Goal: Task Accomplishment & Management: Manage account settings

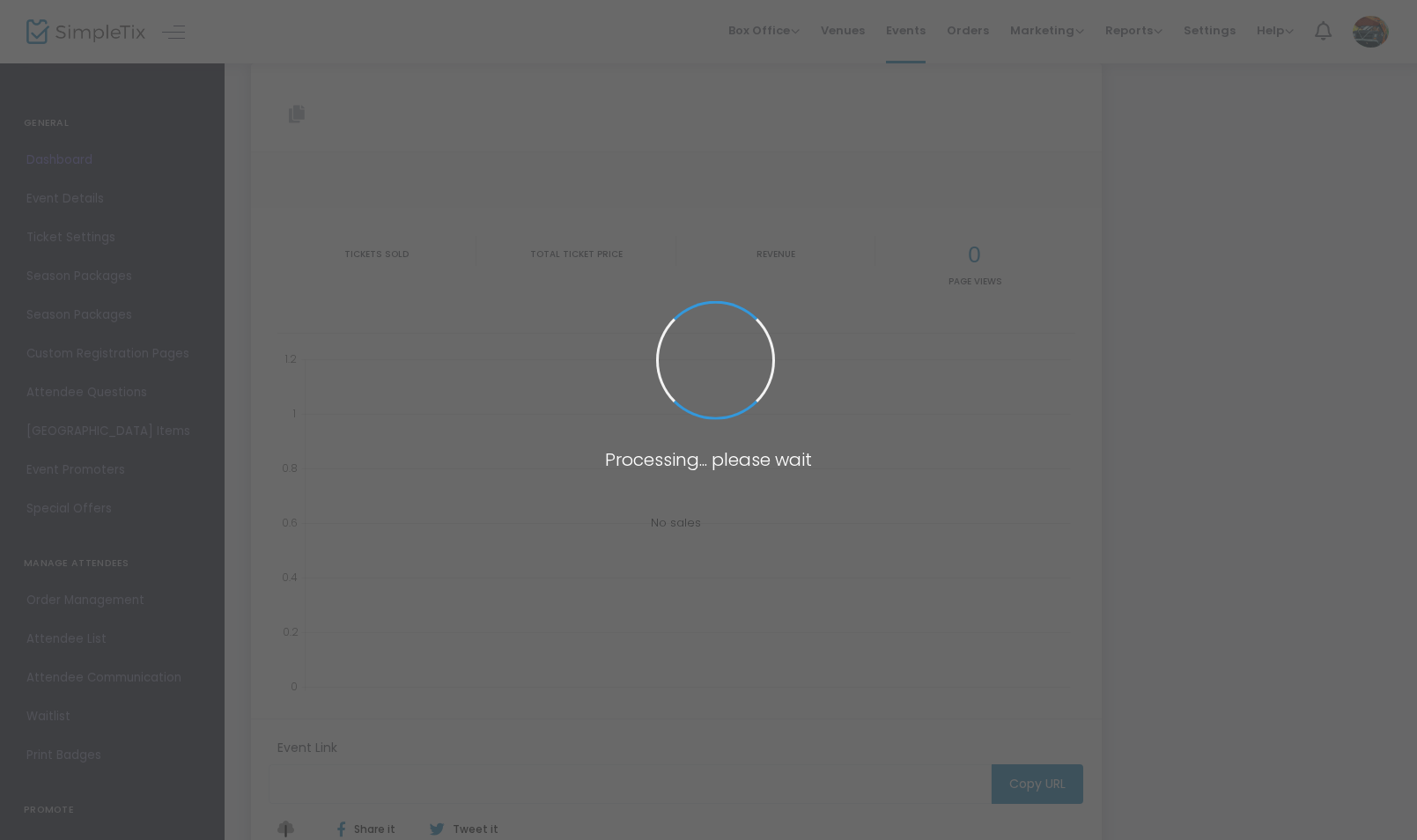
type input "[URL][DOMAIN_NAME]"
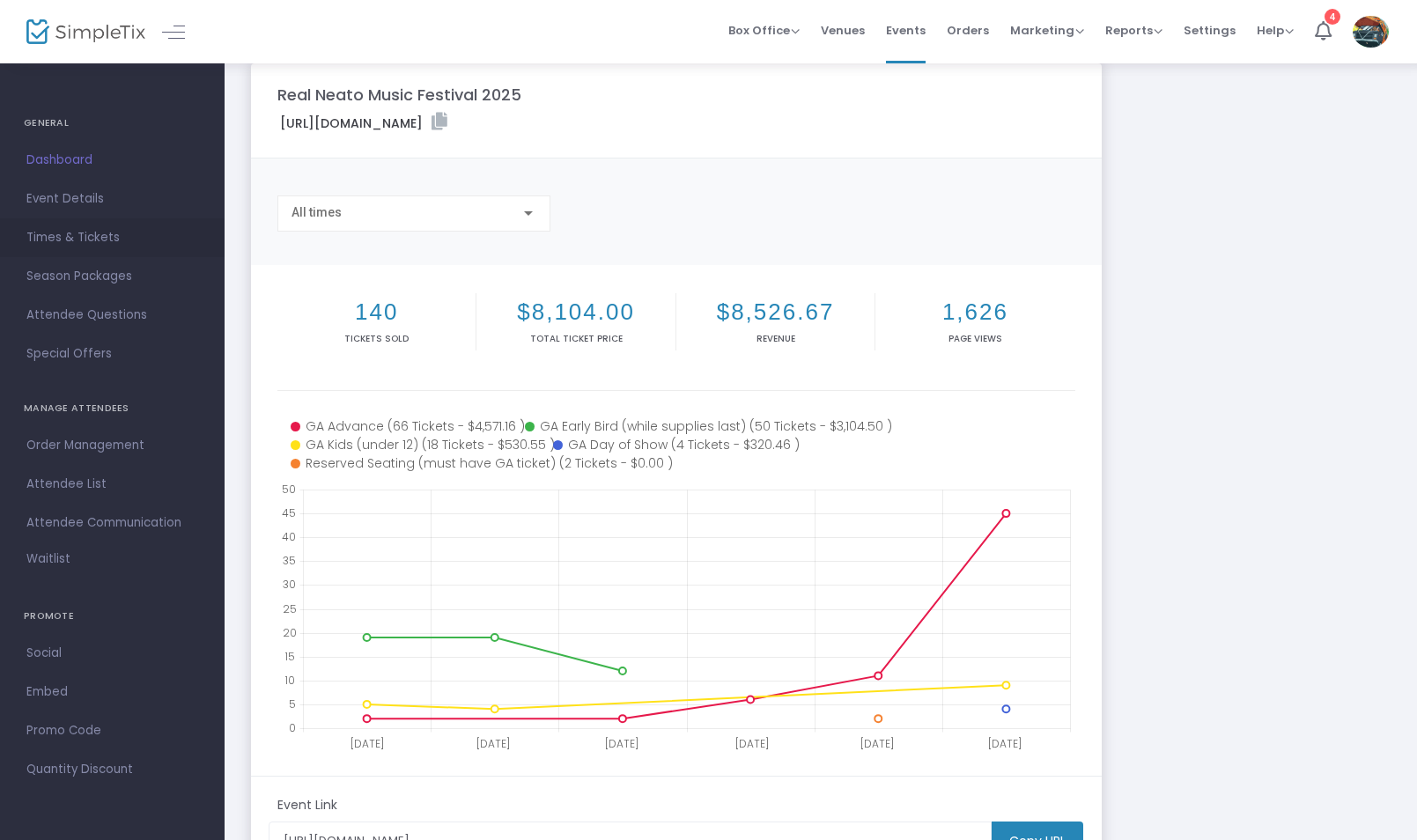
click at [85, 236] on span "Times & Tickets" at bounding box center [112, 237] width 172 height 23
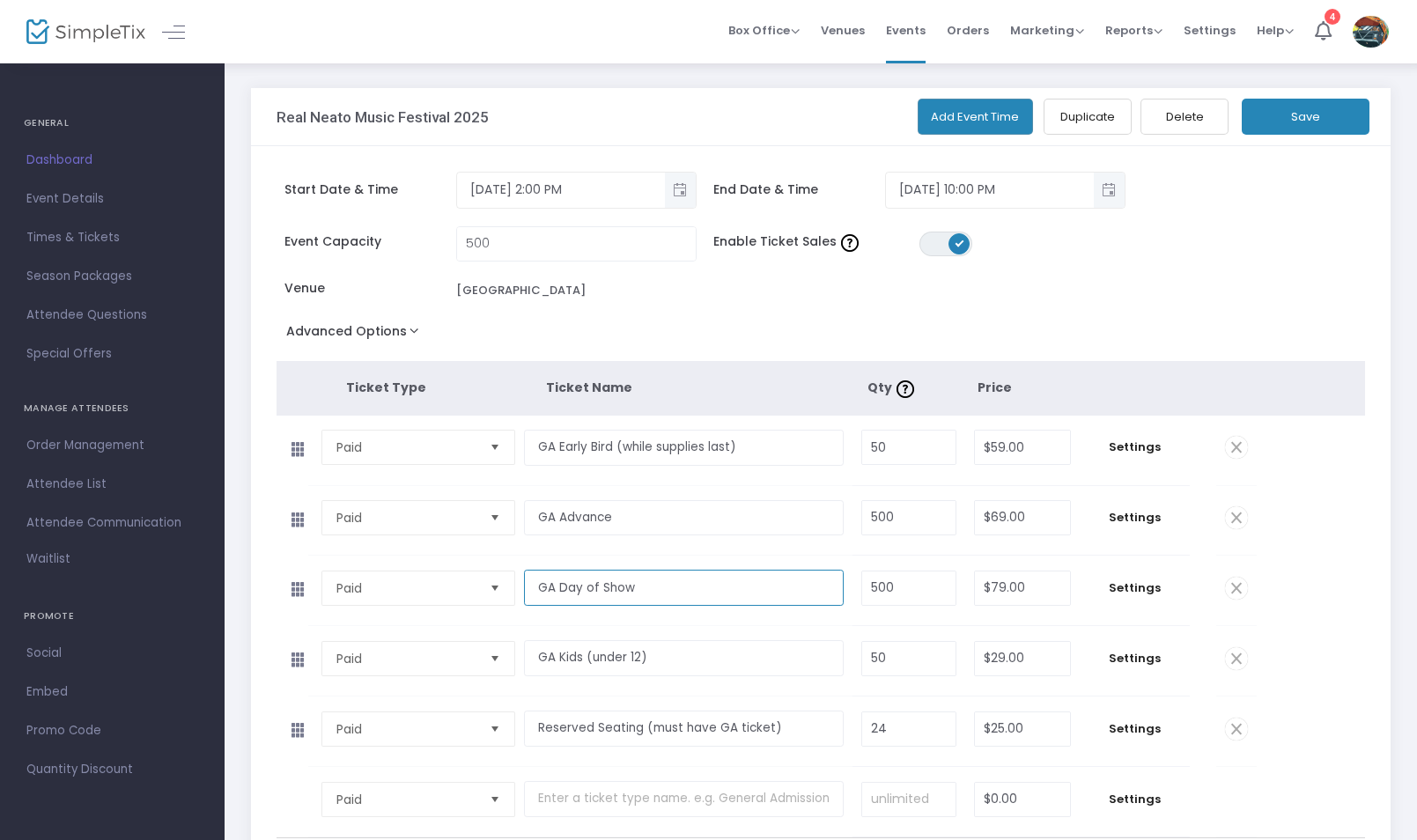
click at [670, 587] on input "GA Day of Show" at bounding box center [683, 588] width 319 height 36
click at [1137, 586] on span "Settings" at bounding box center [1135, 588] width 92 height 18
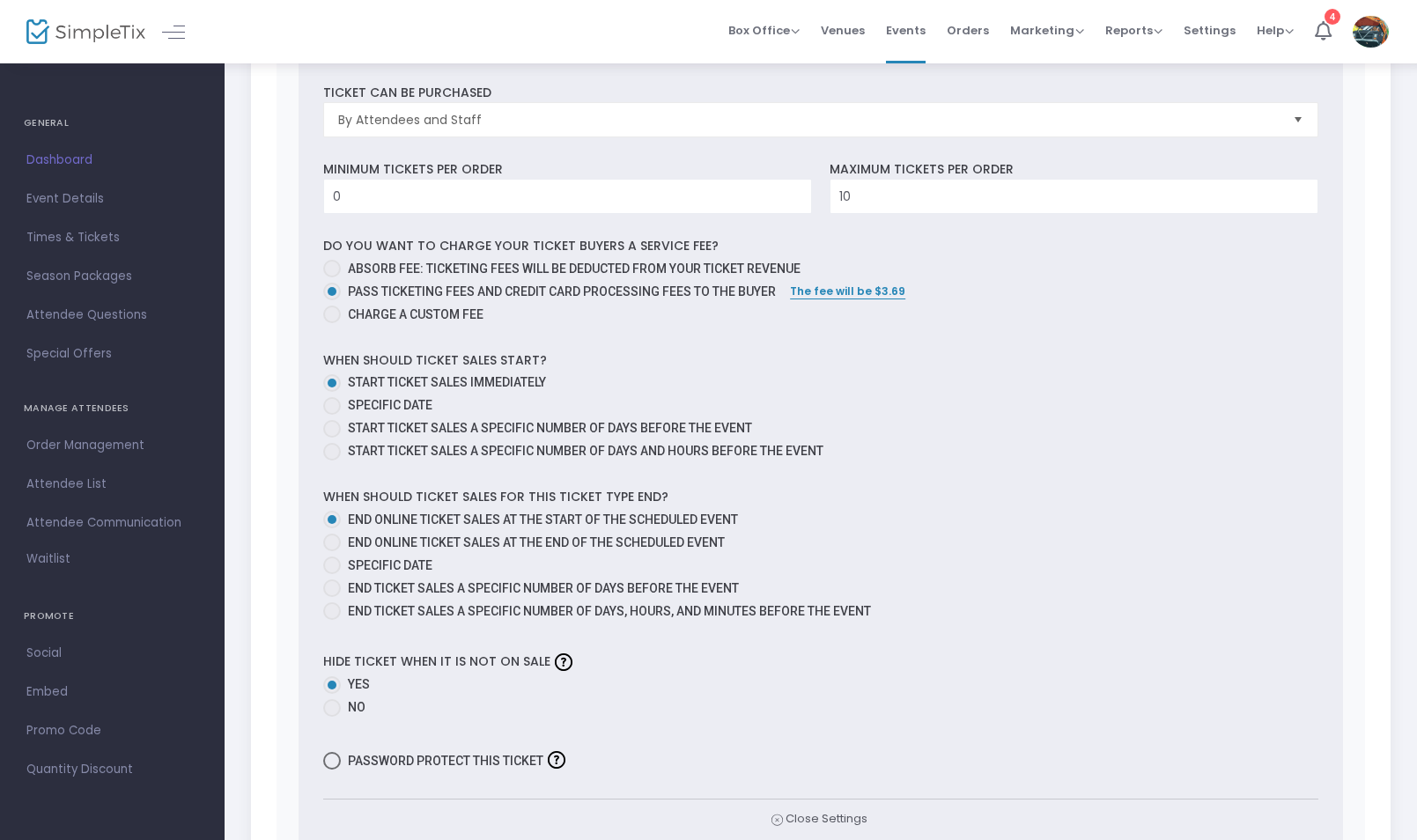
scroll to position [843, 0]
click at [334, 607] on span at bounding box center [332, 610] width 18 height 18
click at [332, 619] on input "End ticket sales a specific number of days, hours, and minutes before the event" at bounding box center [331, 619] width 1 height 1
radio input "true"
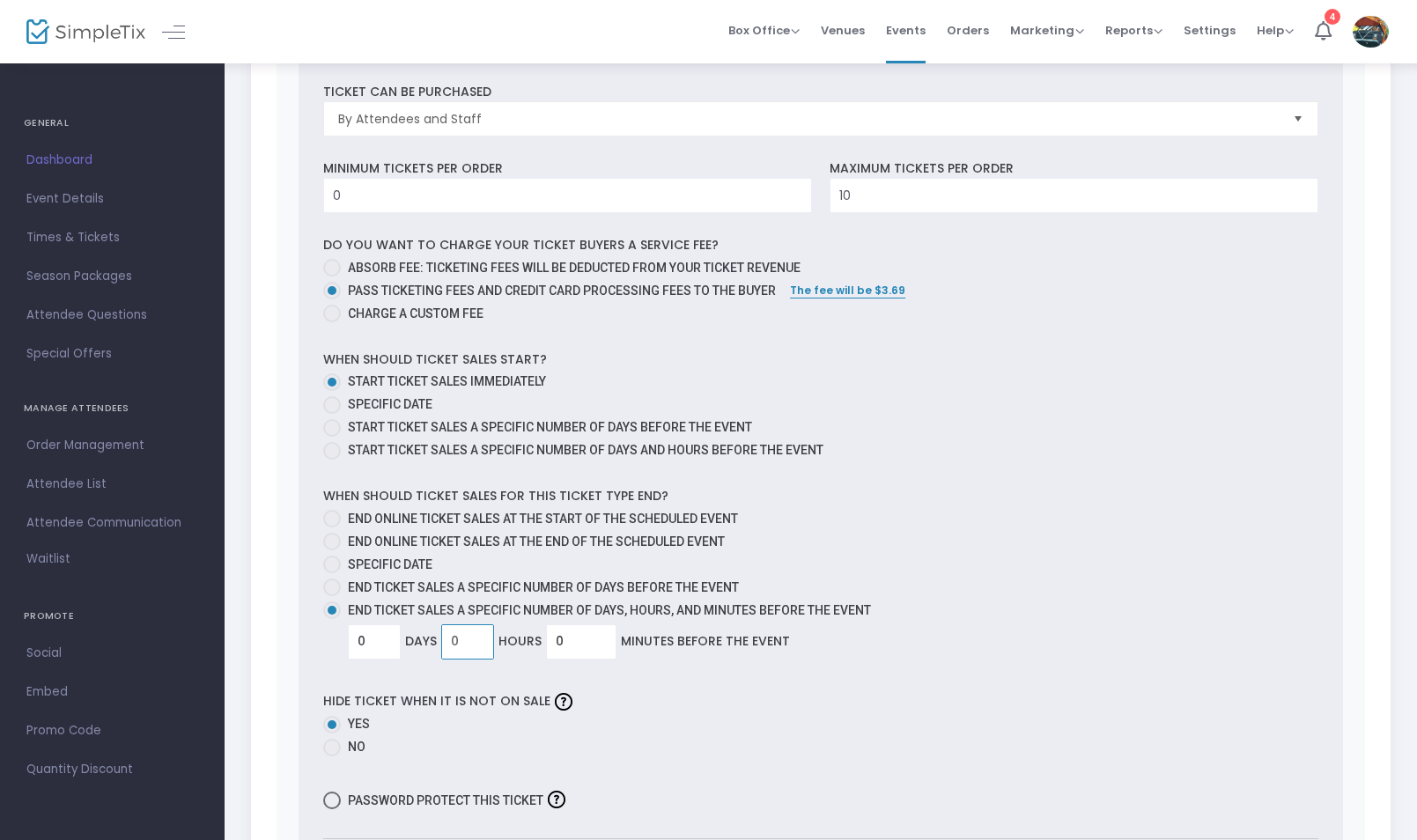
click at [462, 644] on input "0" at bounding box center [468, 642] width 51 height 33
type input "2"
click at [658, 696] on div "Hide ticket when it is not on sale Yes No" at bounding box center [821, 724] width 1012 height 73
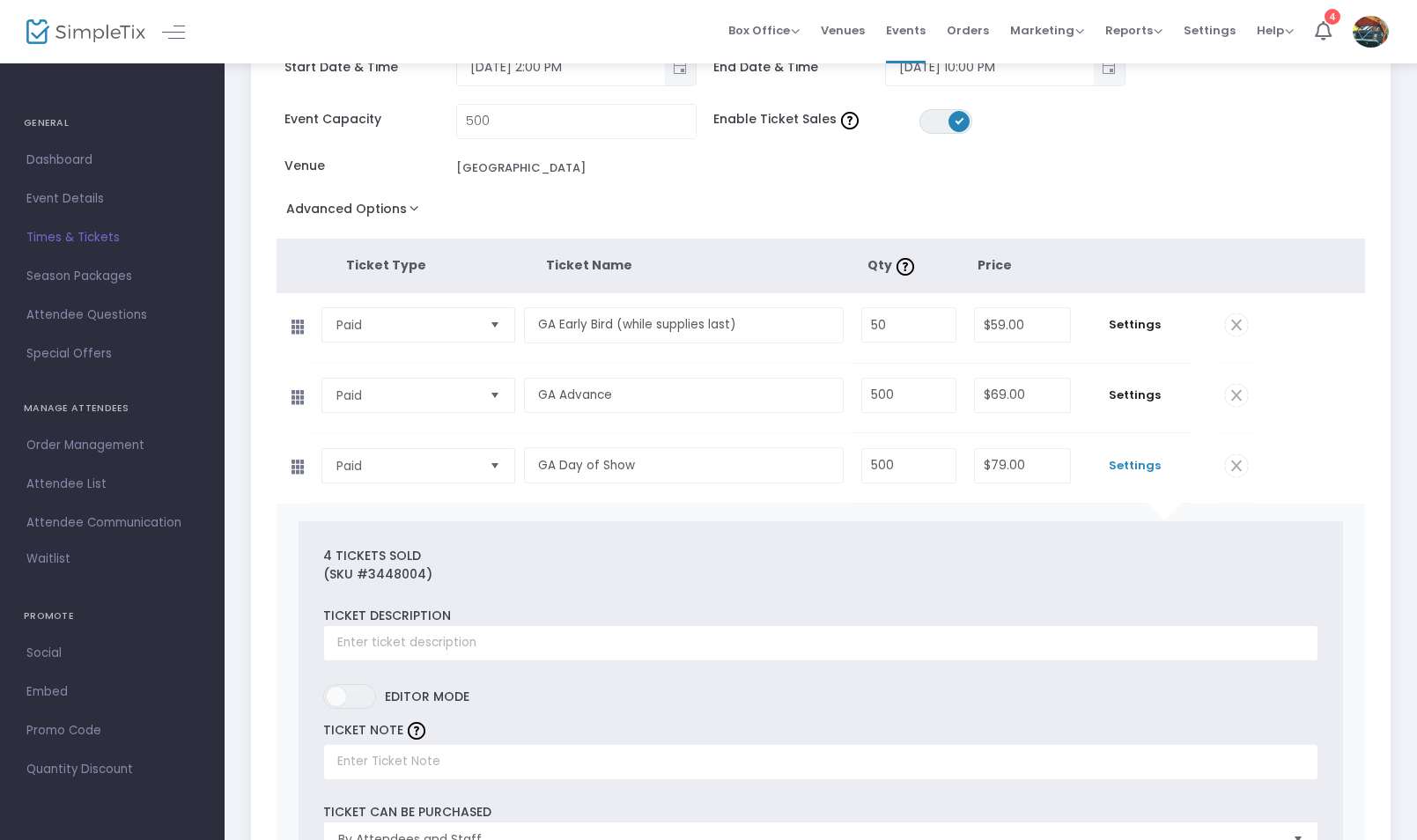
scroll to position [0, 0]
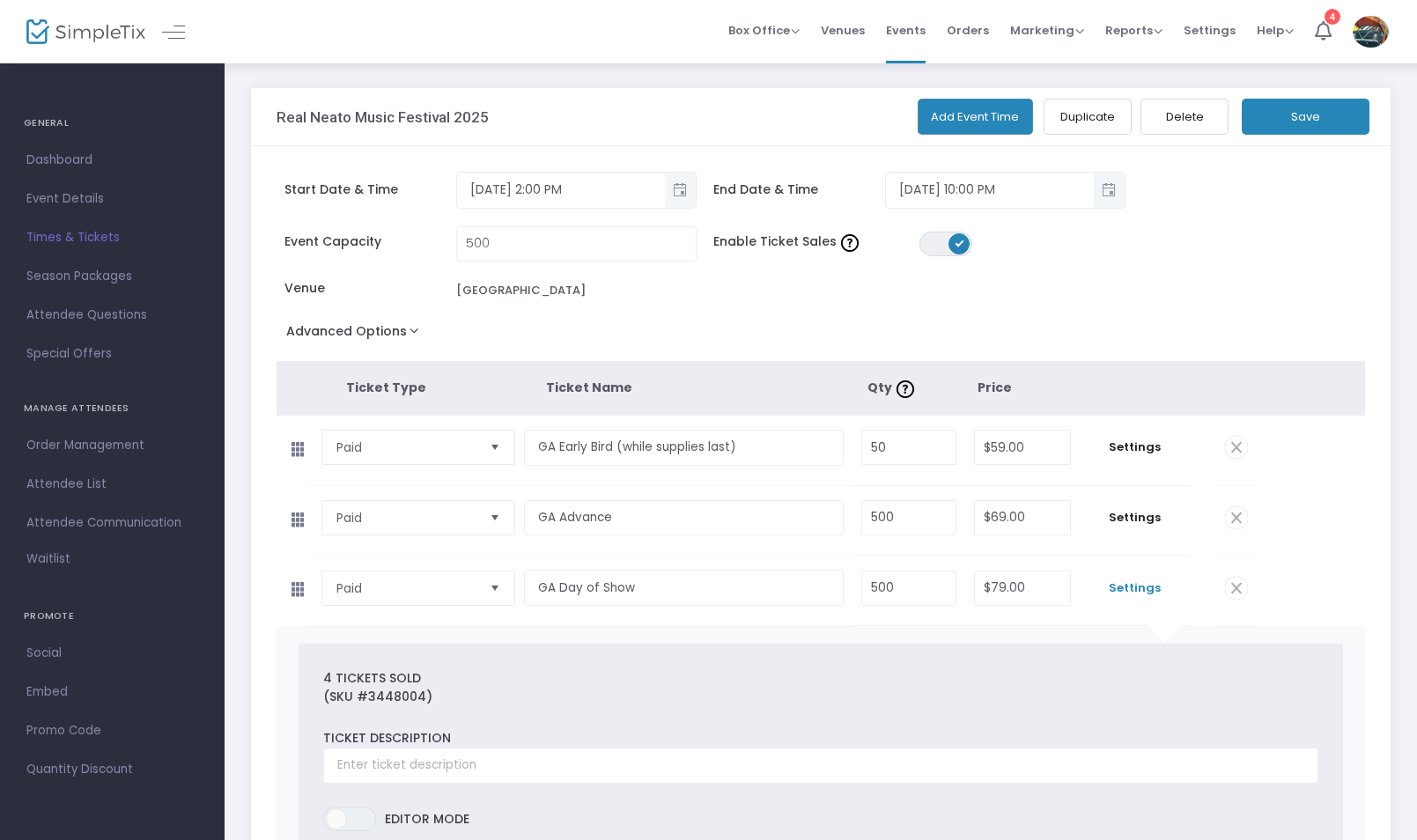
click at [1303, 112] on button "Save" at bounding box center [1306, 116] width 128 height 36
